Goal: Understand process/instructions

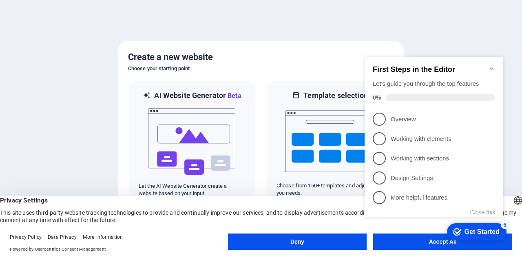
drag, startPoint x: 796, startPoint y: 289, endPoint x: 434, endPoint y: 244, distance: 364.1
click html "checkmark Get Started 5 First Steps in the Editor Let's guide you through the t…"
click div "checkmark Get Started 5 First Steps in the Editor Let's guide you through the t…"
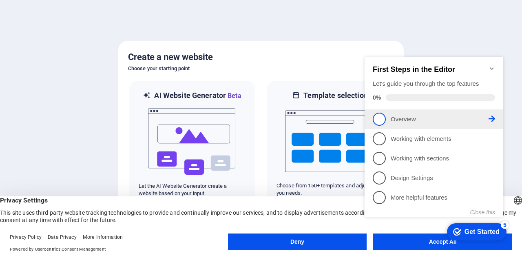
click at [427, 115] on p "Overview - incomplete" at bounding box center [439, 119] width 98 height 9
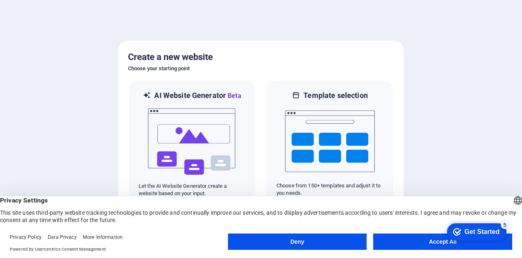
click at [438, 241] on button "Accept All" at bounding box center [442, 241] width 139 height 16
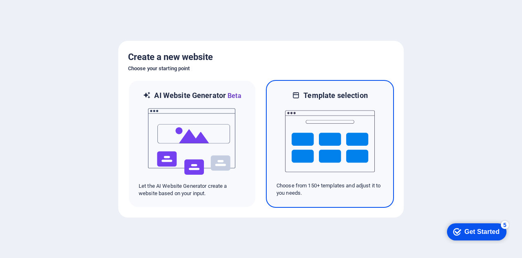
click at [324, 136] on img at bounding box center [330, 140] width 90 height 81
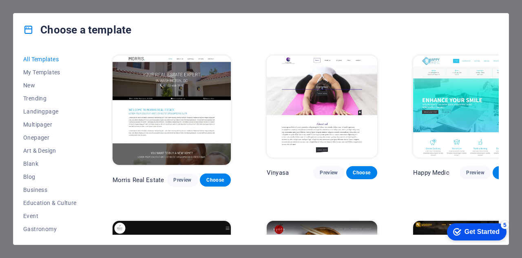
scroll to position [3504, 0]
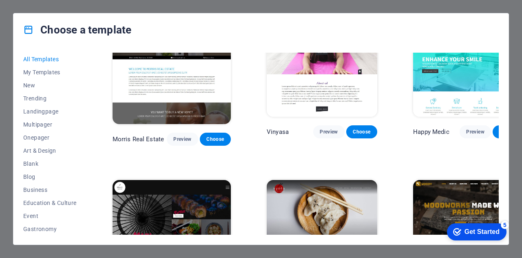
click at [240, 3] on div "Choose a template All Templates My Templates New Trending Landingpage Multipage…" at bounding box center [261, 129] width 522 height 258
drag, startPoint x: 450, startPoint y: 229, endPoint x: 443, endPoint y: 133, distance: 96.4
click html "checkmark Get Started 5 First Steps in the Editor Let's guide you through the t…"
drag, startPoint x: 459, startPoint y: 234, endPoint x: 502, endPoint y: 176, distance: 72.2
click html "checkmark Get Started 5 First Steps in the Editor Let's guide you through the t…"
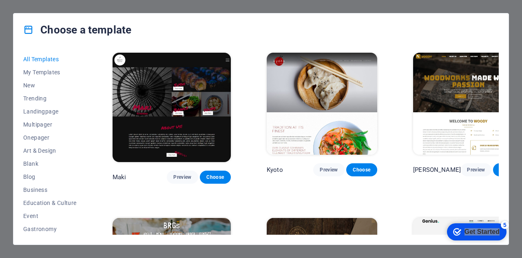
scroll to position [3749, 0]
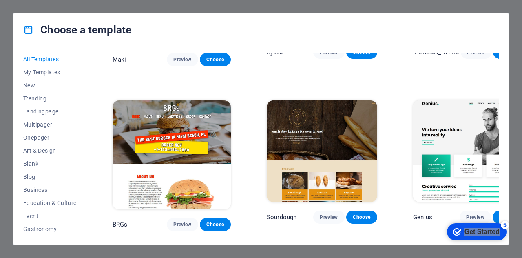
click at [514, 88] on div "Choose a template All Templates My Templates New Trending Landingpage Multipage…" at bounding box center [261, 129] width 522 height 258
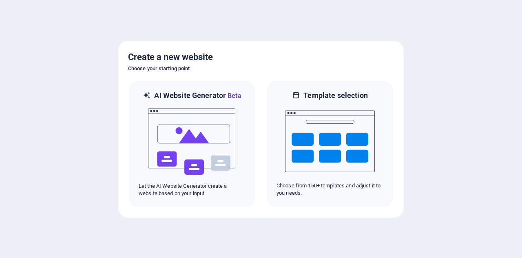
click at [203, 143] on img at bounding box center [192, 141] width 90 height 81
